Goal: Task Accomplishment & Management: Complete application form

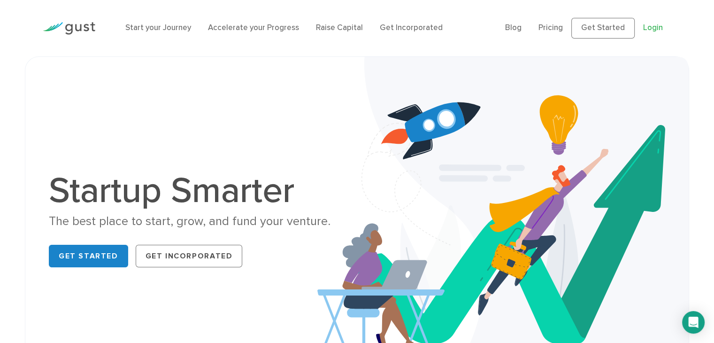
click at [654, 25] on link "Login" at bounding box center [653, 27] width 20 height 9
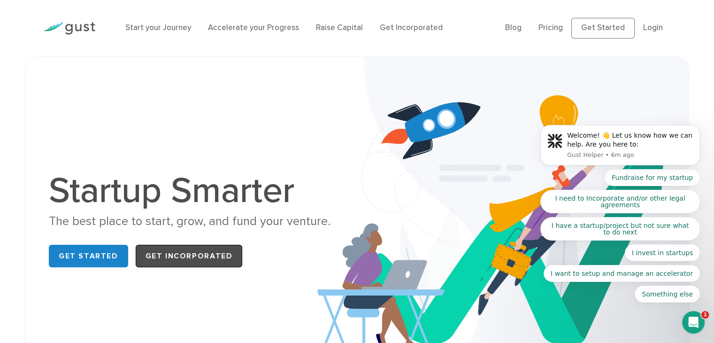
click at [174, 259] on link "Get Incorporated" at bounding box center [189, 255] width 107 height 23
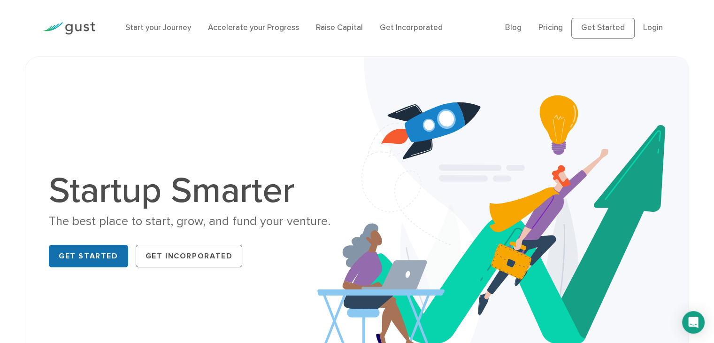
click at [98, 256] on link "Get Started" at bounding box center [88, 255] width 79 height 23
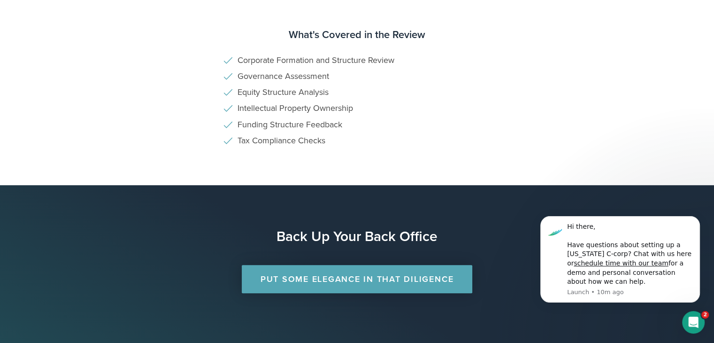
scroll to position [660, 0]
